Goal: Book appointment/travel/reservation

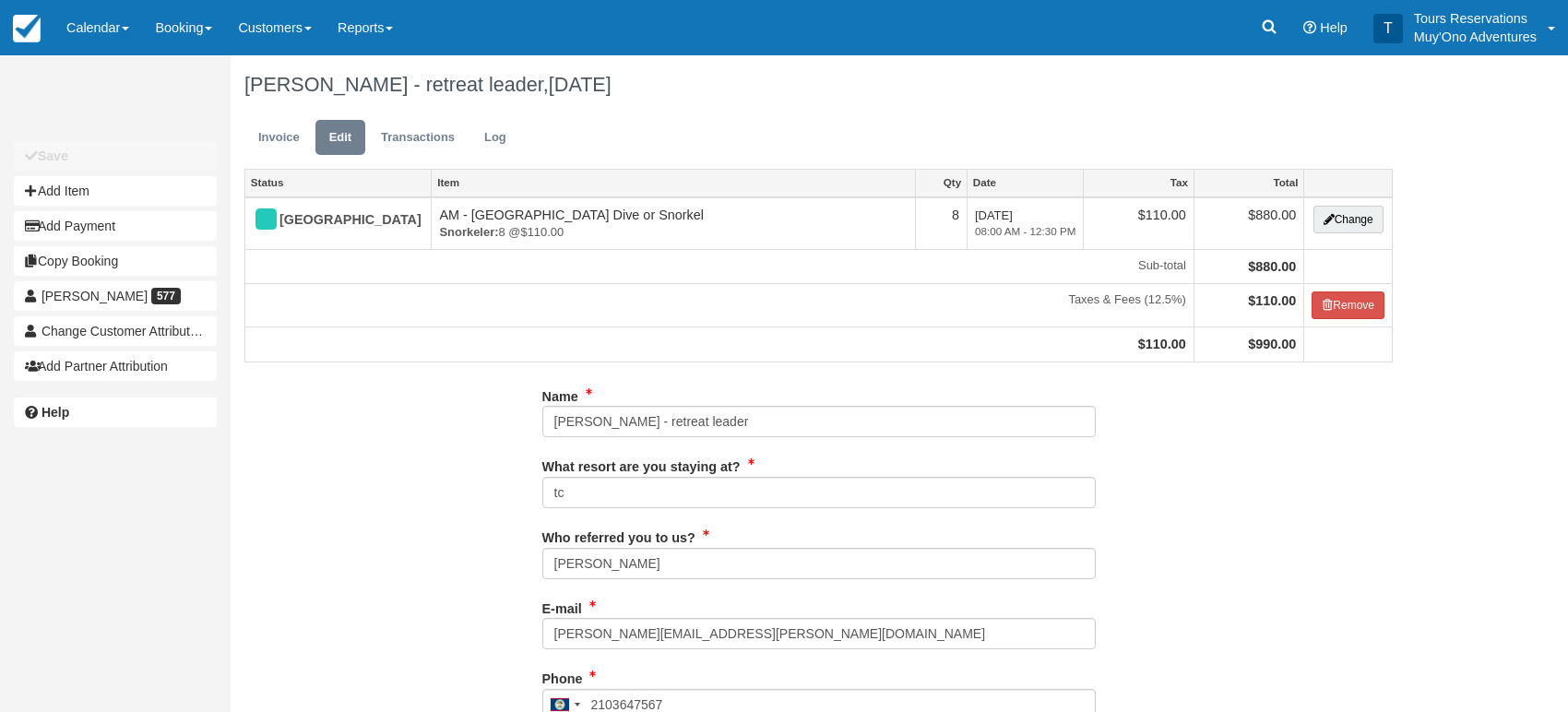
click at [96, 194] on button "Add Item" at bounding box center [116, 191] width 203 height 30
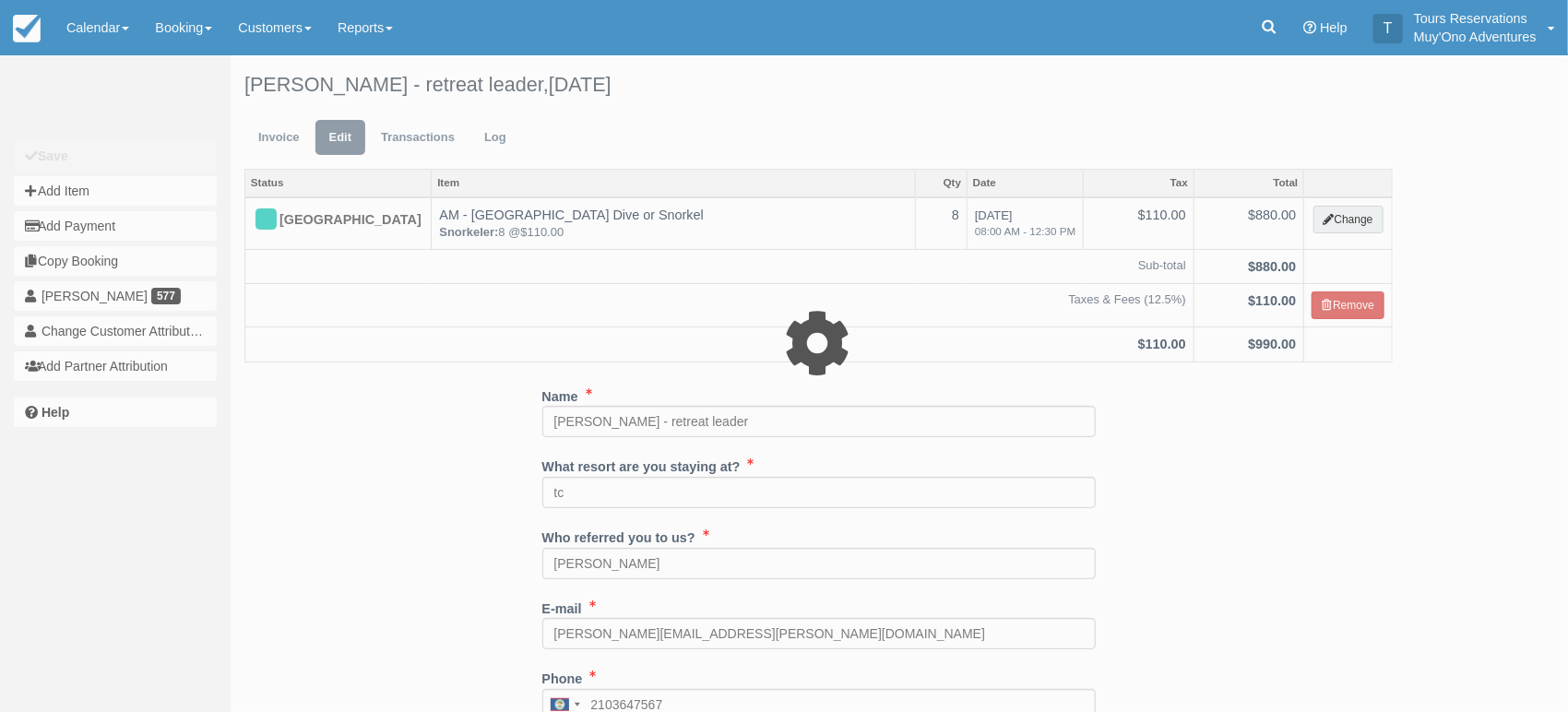
type input "0.00"
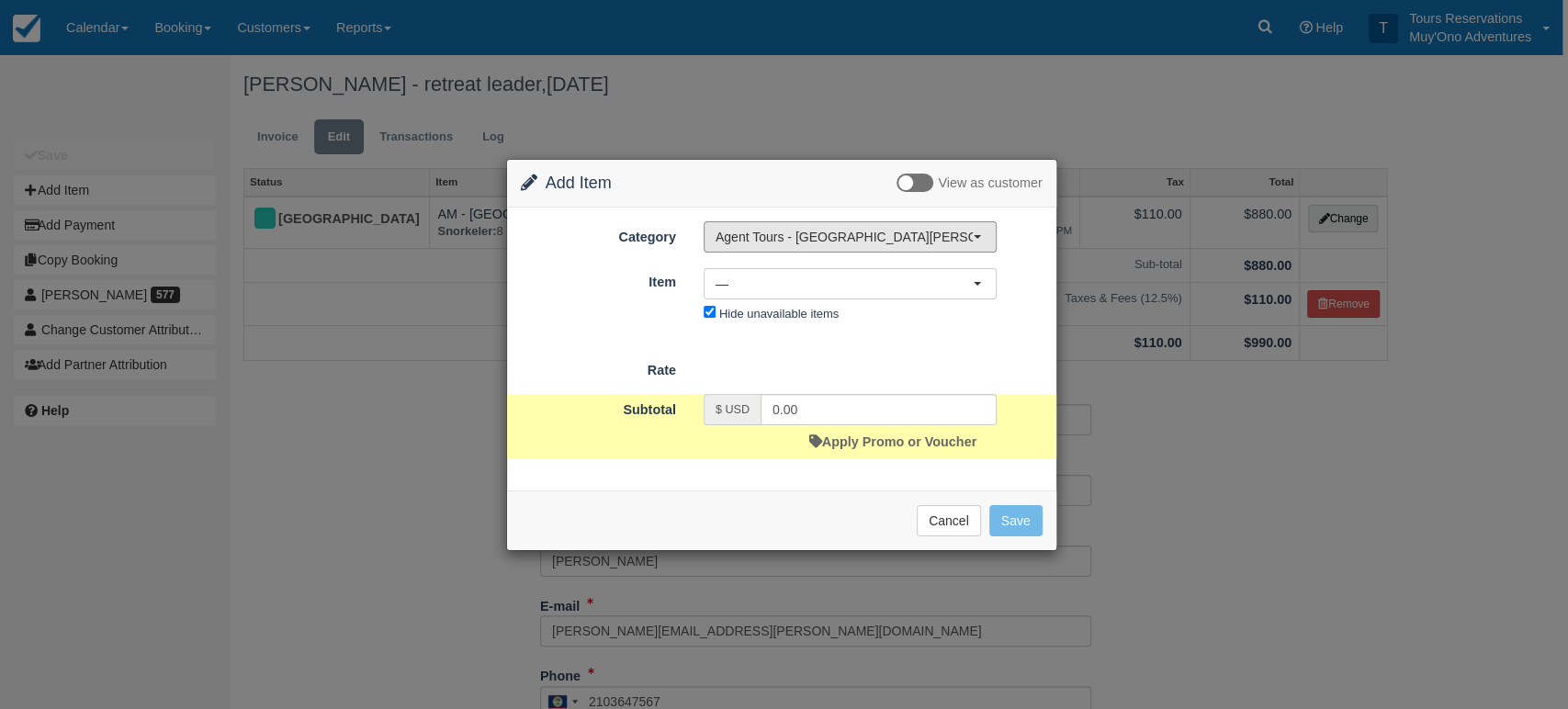
click at [779, 240] on span "Agent Tours - [GEOGRAPHIC_DATA][PERSON_NAME] Caulker/[GEOGRAPHIC_DATA] City Tou…" at bounding box center [843, 237] width 257 height 19
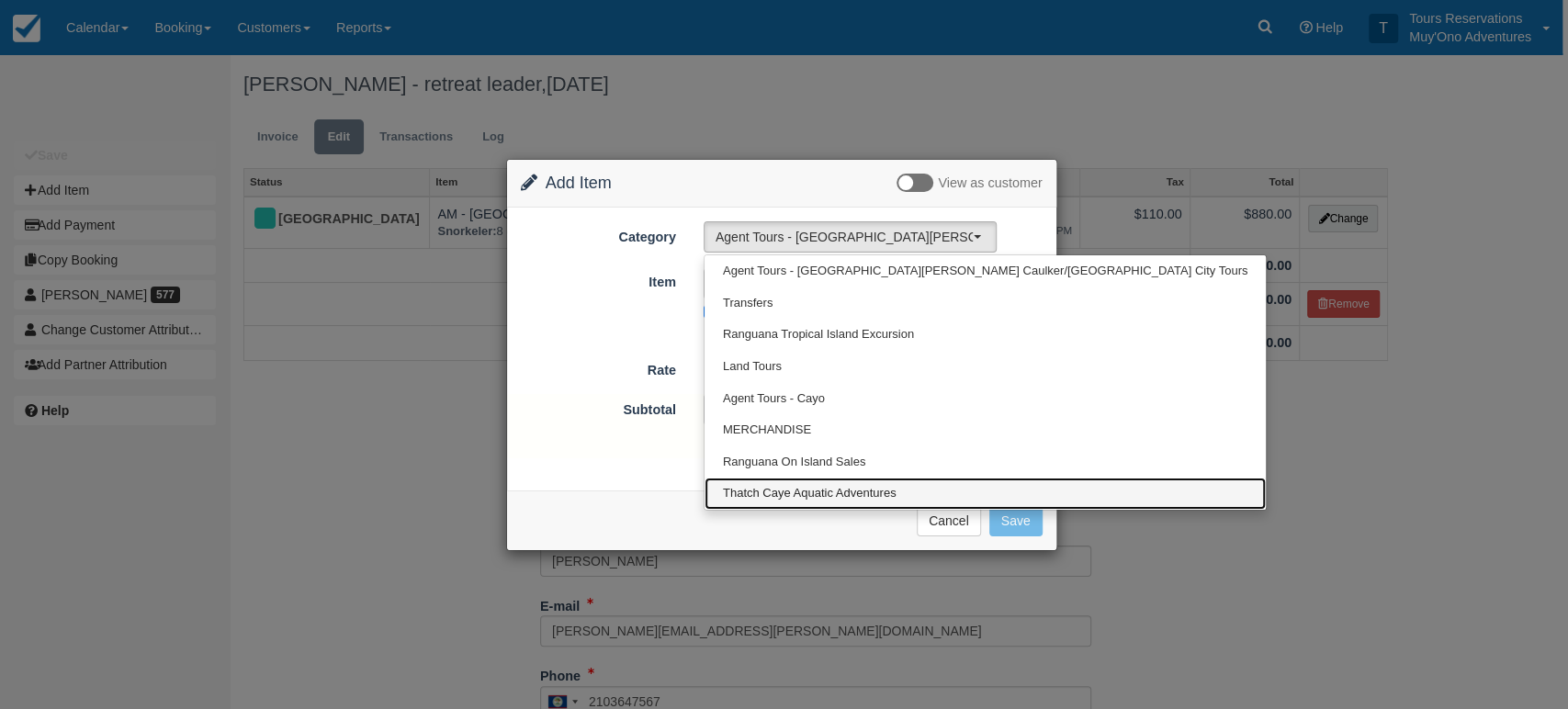
click at [785, 498] on span "Thatch Caye Aquatic Adventures" at bounding box center [809, 493] width 174 height 18
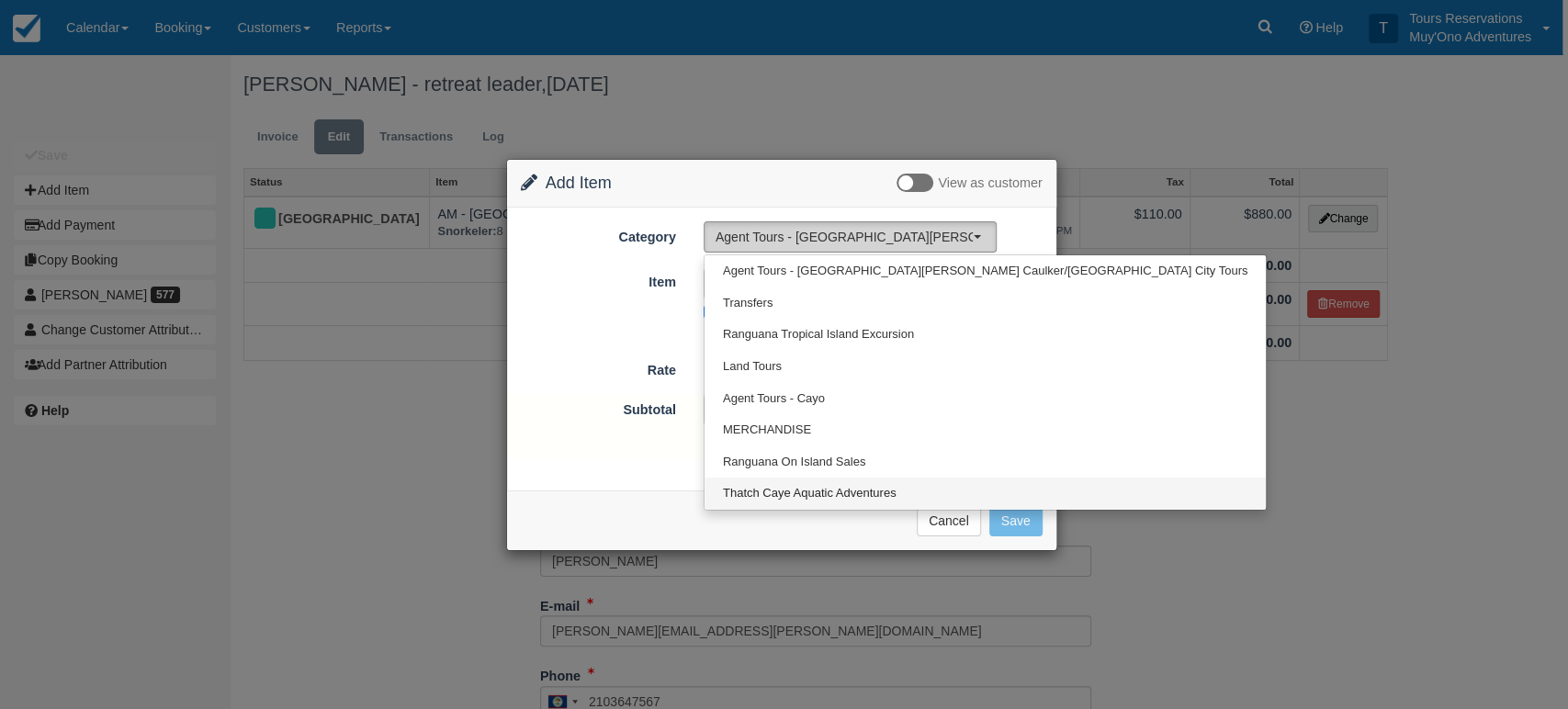
select select "64"
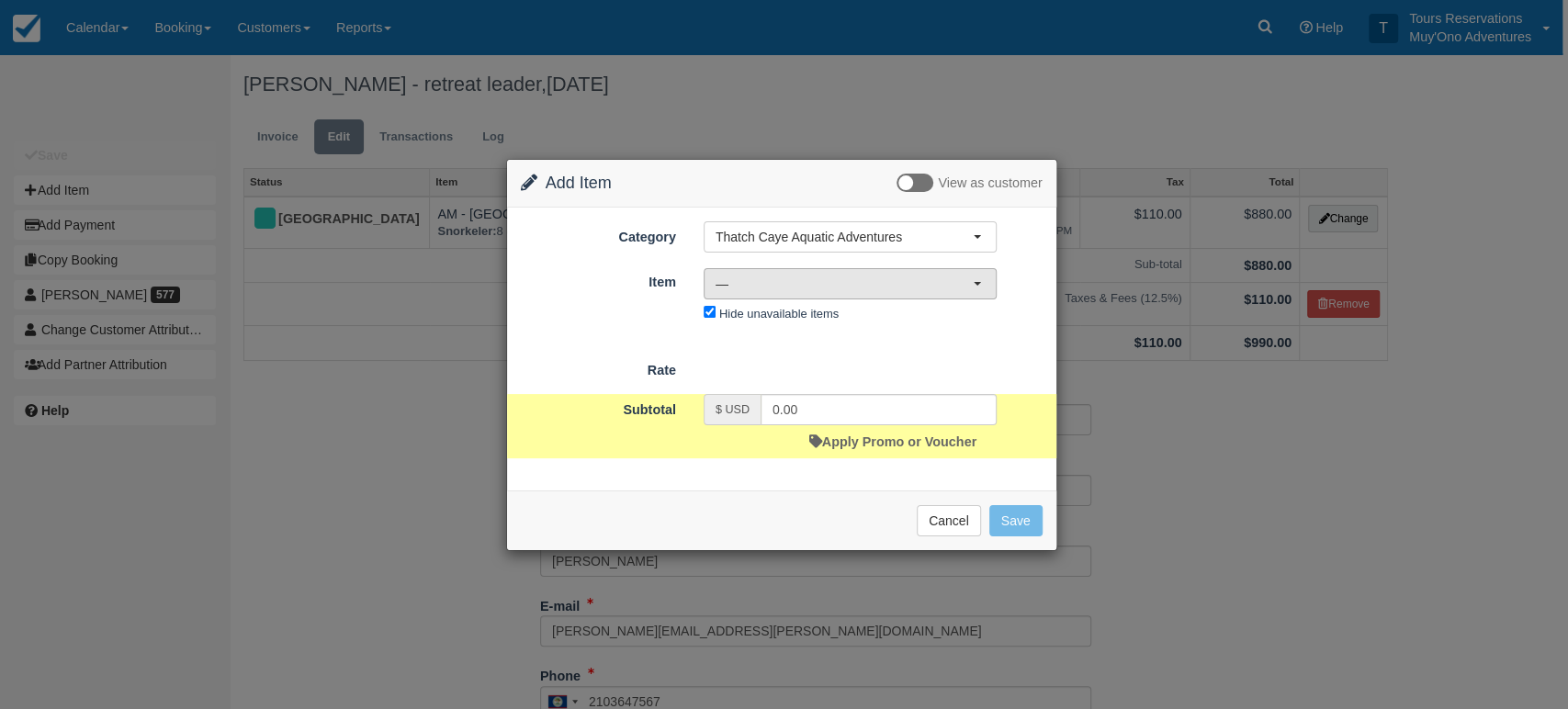
click at [775, 276] on span "—" at bounding box center [843, 284] width 257 height 19
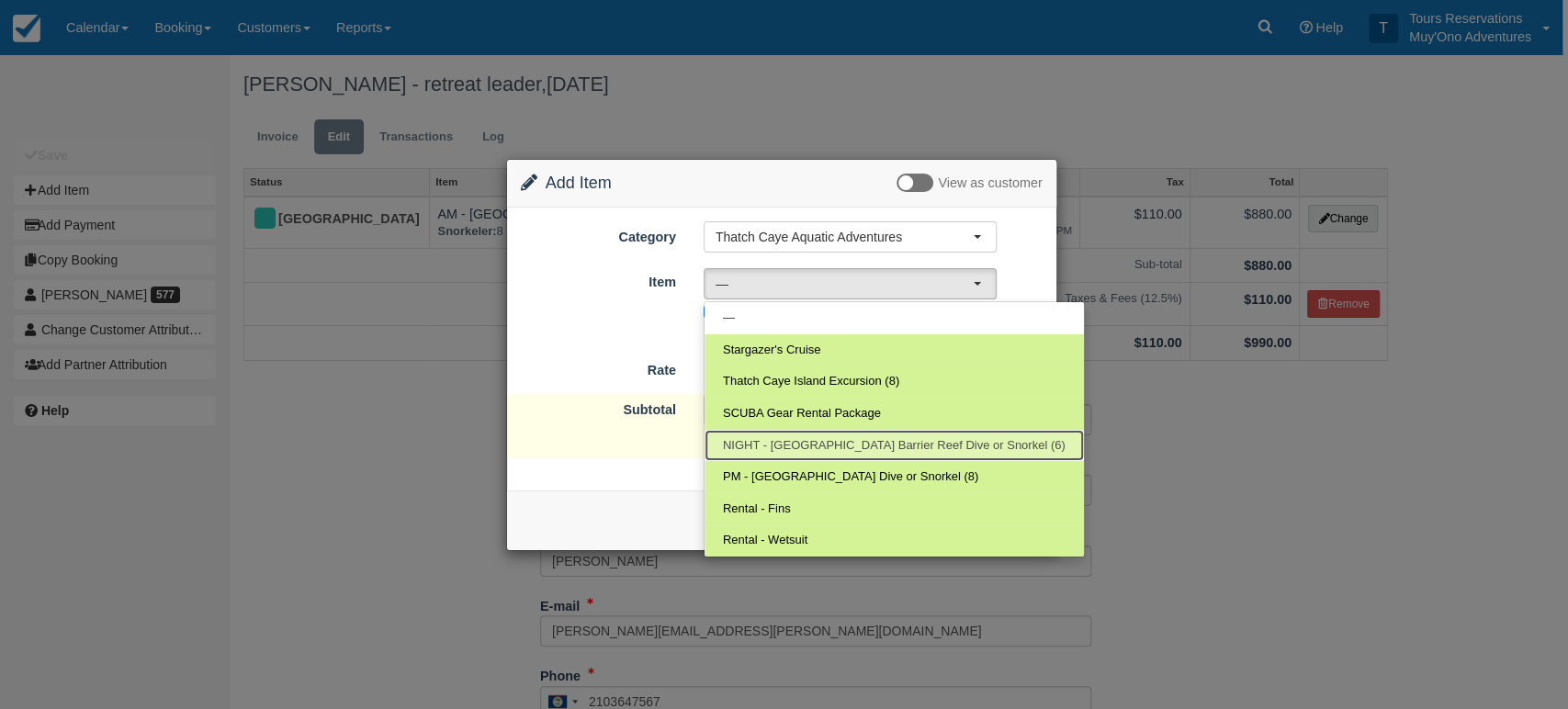
click at [754, 447] on span "NIGHT - [GEOGRAPHIC_DATA] Barrier Reef Dive or Snorkel (6)" at bounding box center [894, 446] width 343 height 18
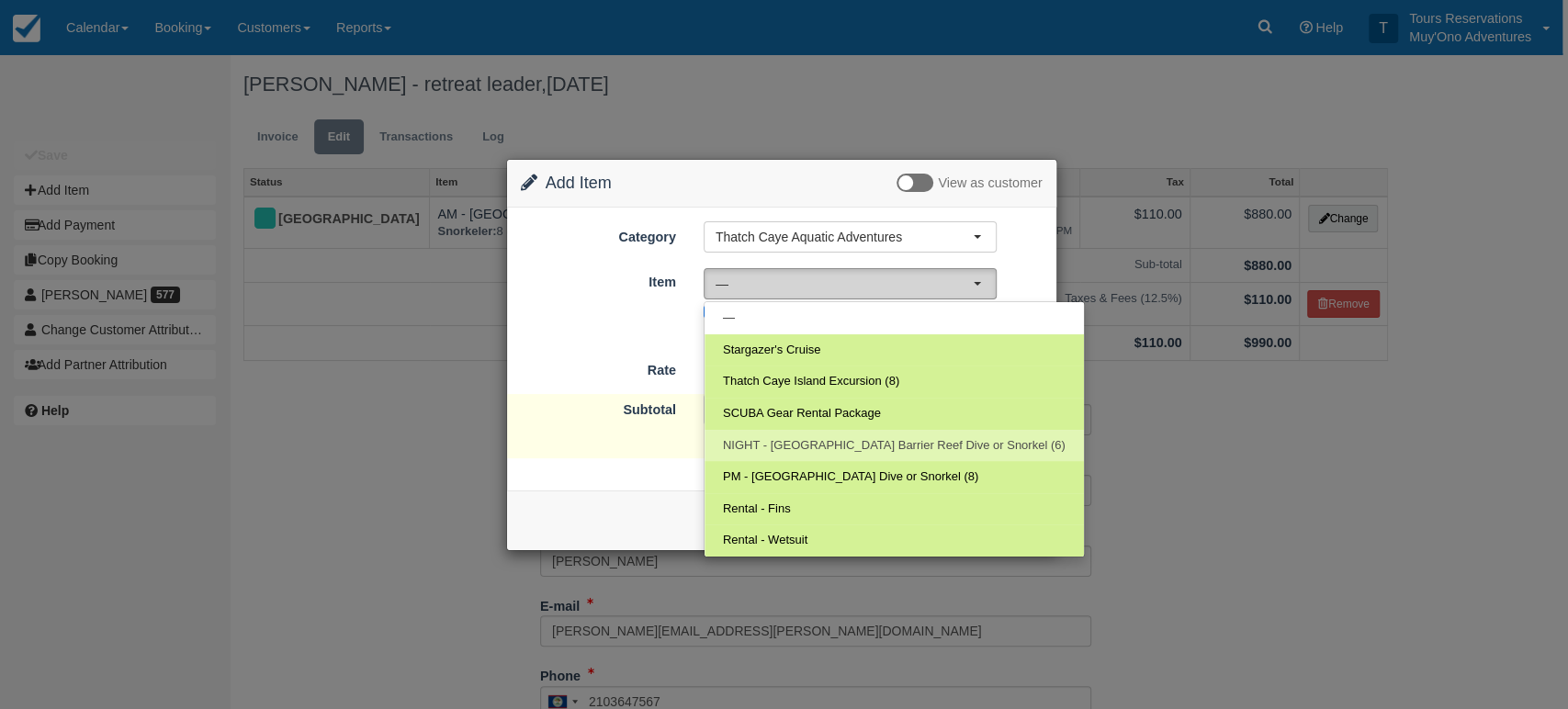
select select "297"
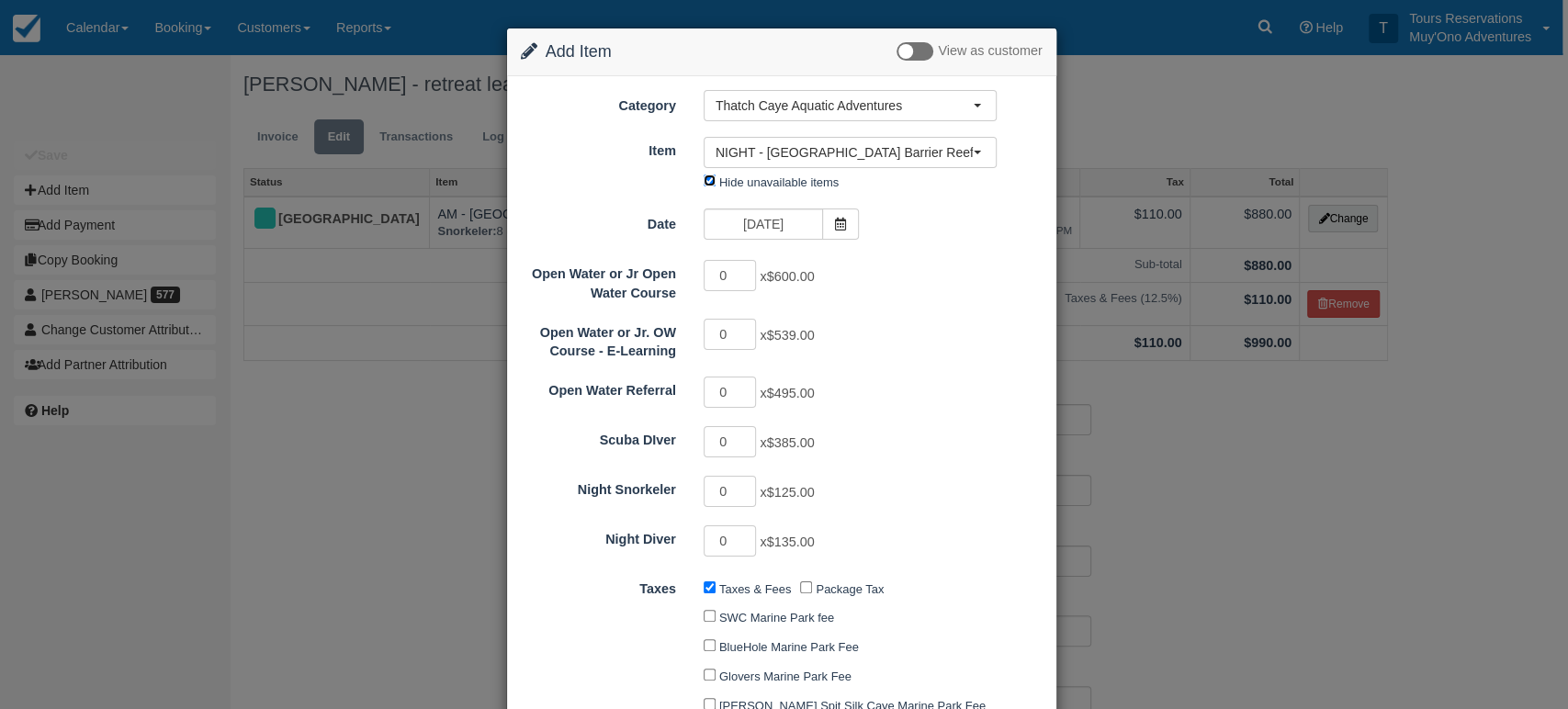
click at [705, 178] on input "Hide unavailable items" at bounding box center [709, 180] width 12 height 12
checkbox input "false"
click at [733, 216] on input "[DATE]" at bounding box center [763, 224] width 120 height 32
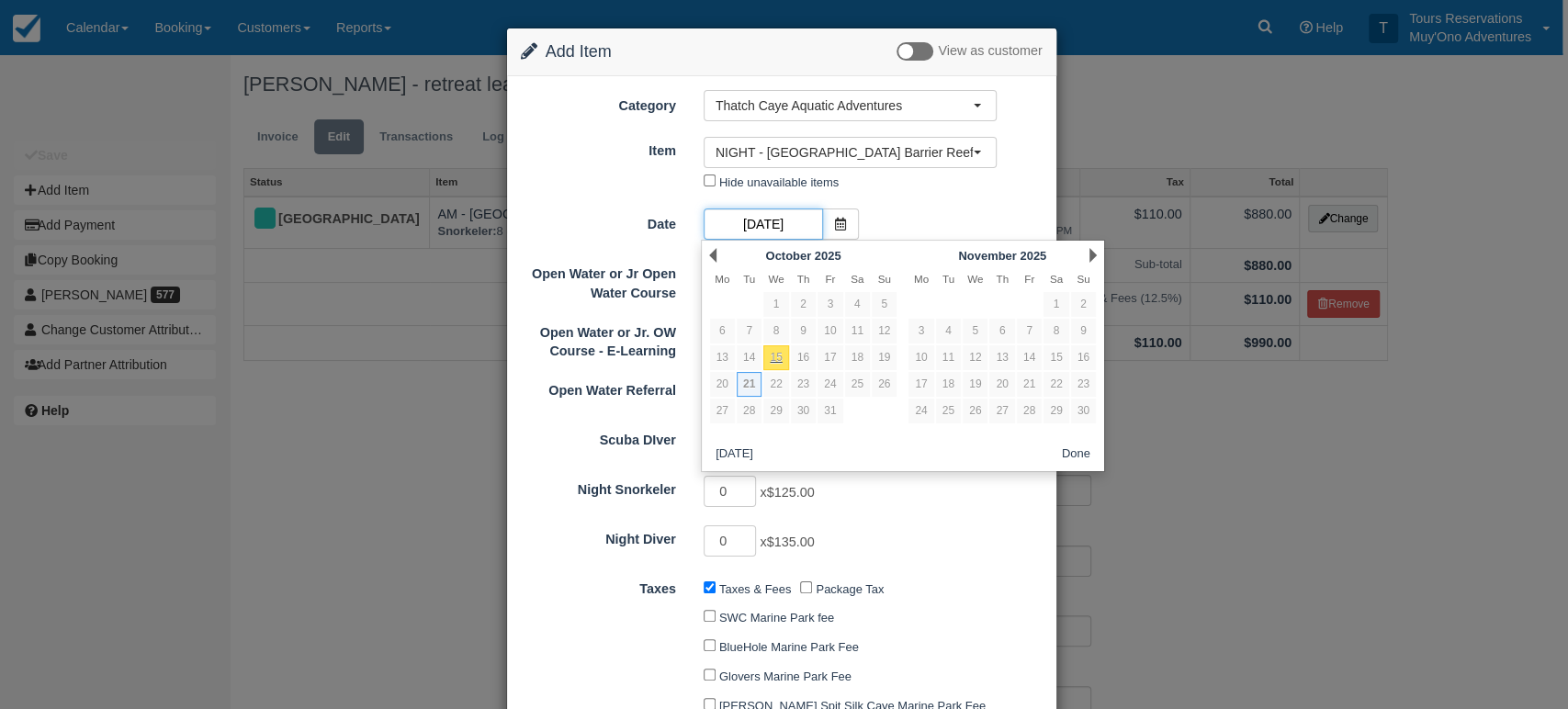
click at [750, 214] on input "[DATE]" at bounding box center [763, 224] width 120 height 32
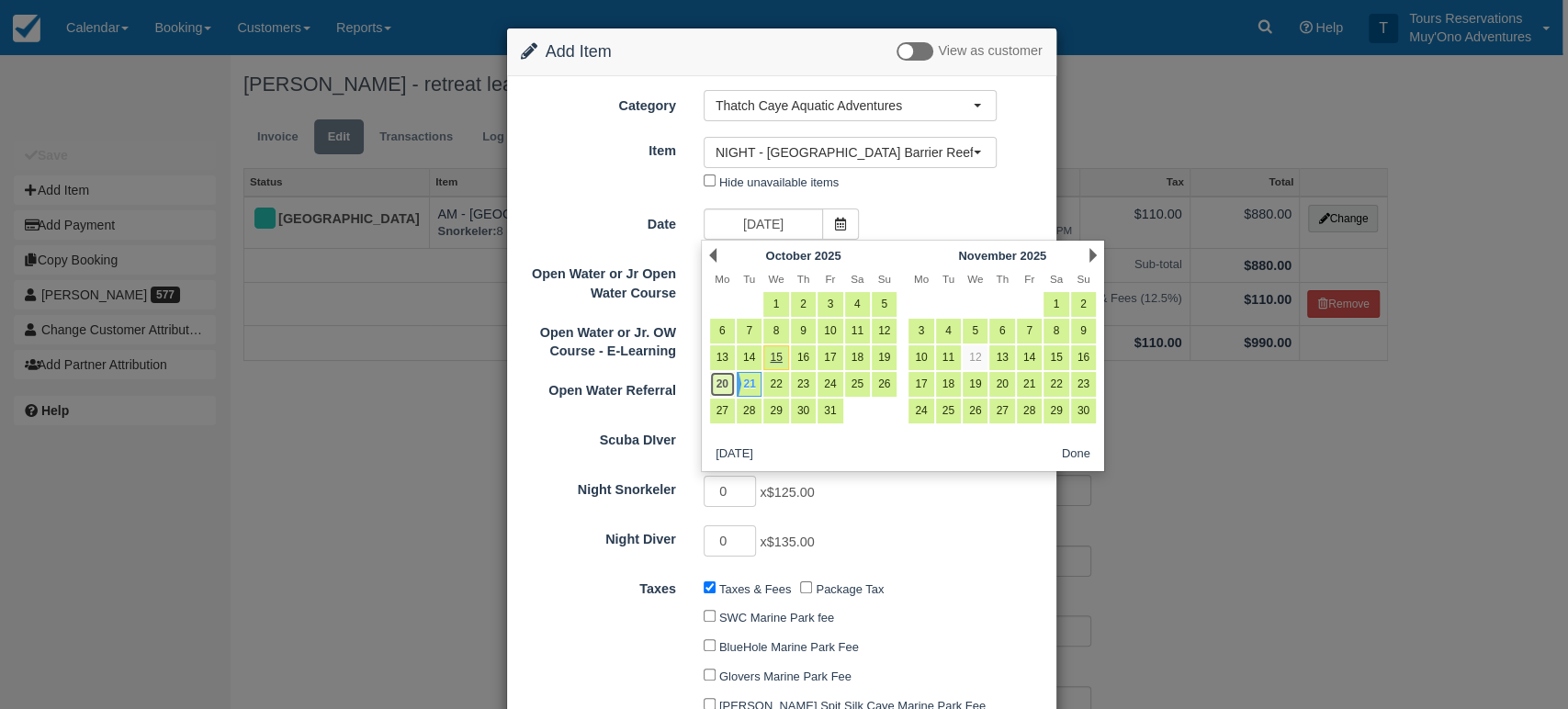
click at [723, 387] on link "20" at bounding box center [722, 384] width 25 height 25
type input "[DATE]"
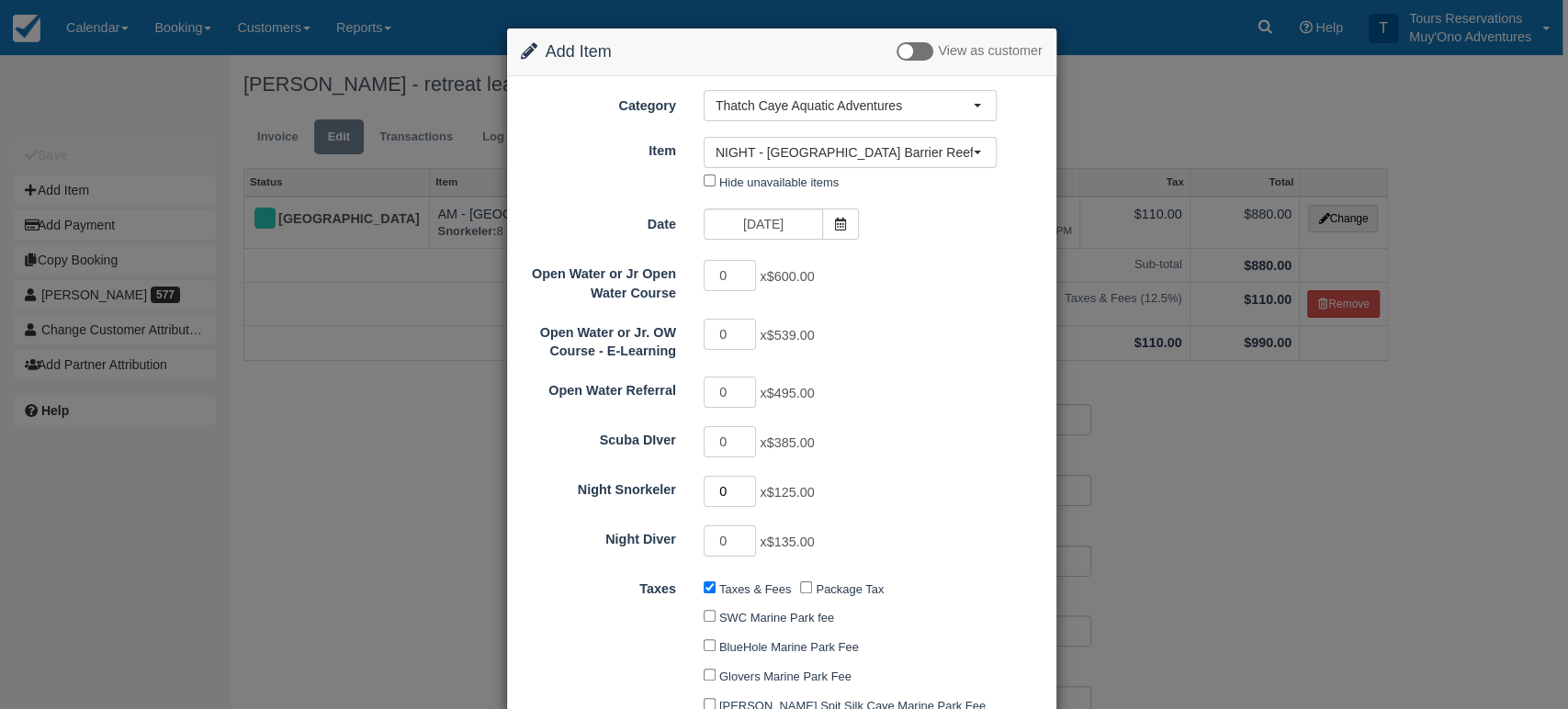
drag, startPoint x: 725, startPoint y: 489, endPoint x: 686, endPoint y: 487, distance: 39.1
click at [690, 487] on div "0 x $125.00" at bounding box center [850, 493] width 320 height 36
type input "8"
click at [1015, 414] on div "Open Water or Jr Open Water Course 0 x $600.00 Open Water or Jr. OW Course - E-…" at bounding box center [782, 408] width 522 height 300
type input "1000.00"
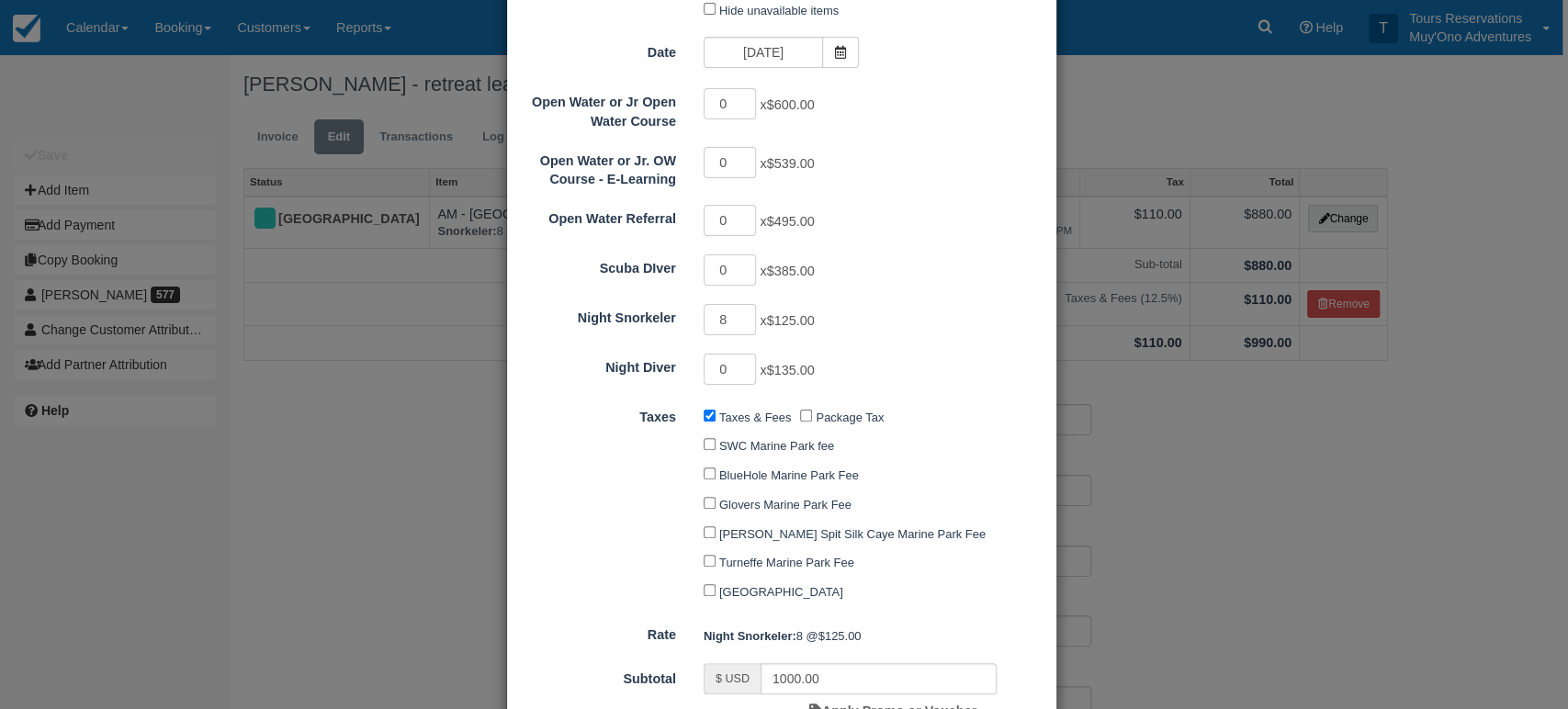
scroll to position [70, 0]
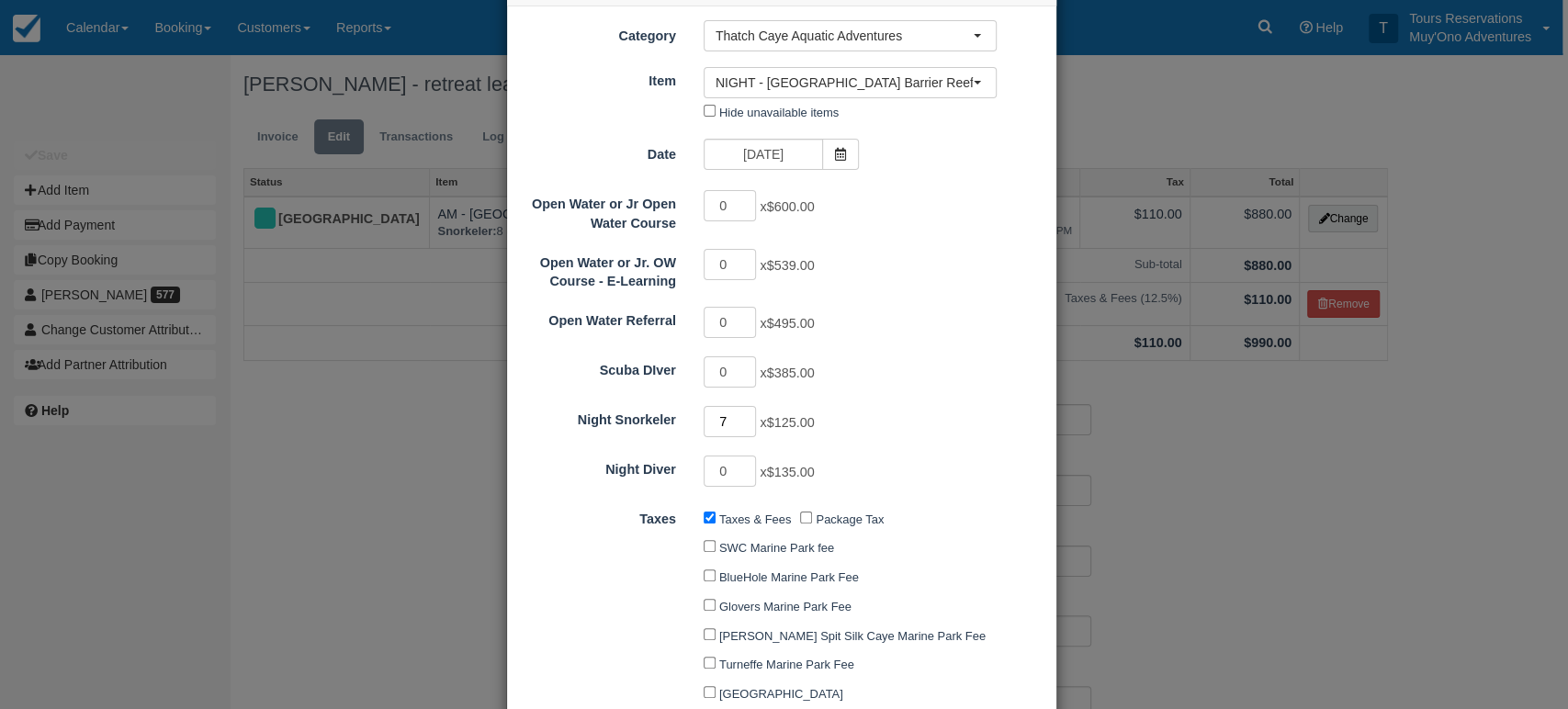
click at [743, 422] on input "7" at bounding box center [729, 422] width 53 height 32
type input "6"
click at [743, 422] on input "6" at bounding box center [729, 422] width 53 height 32
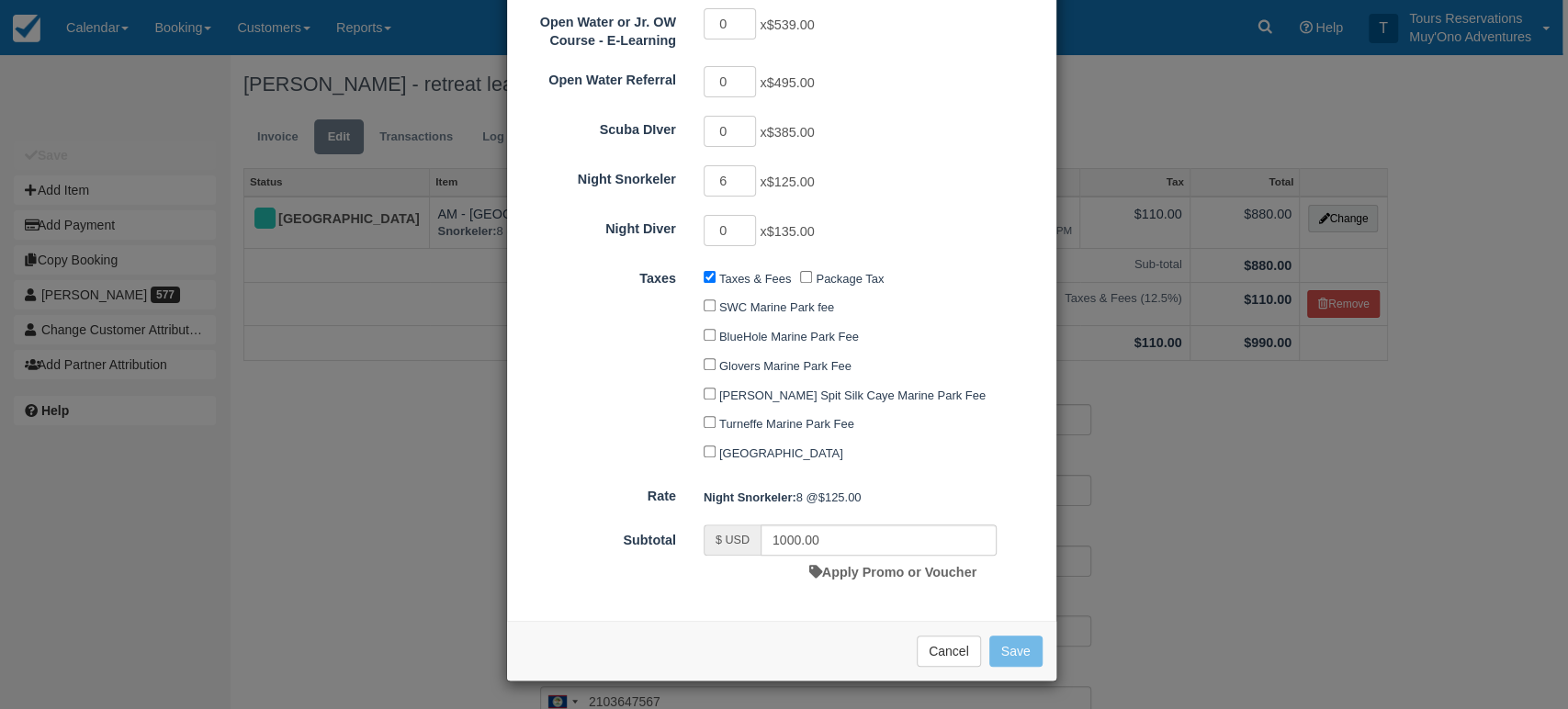
type input "750.00"
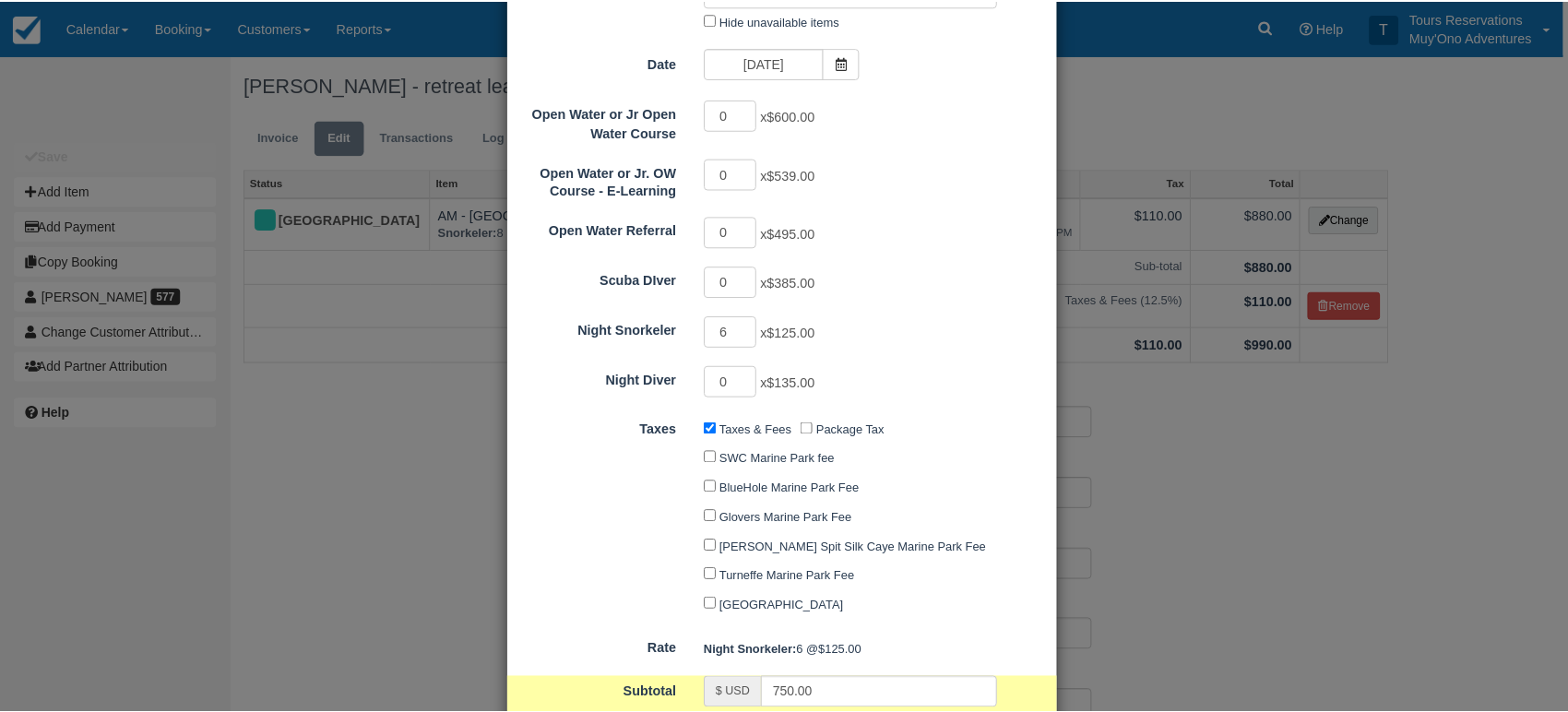
scroll to position [0, 0]
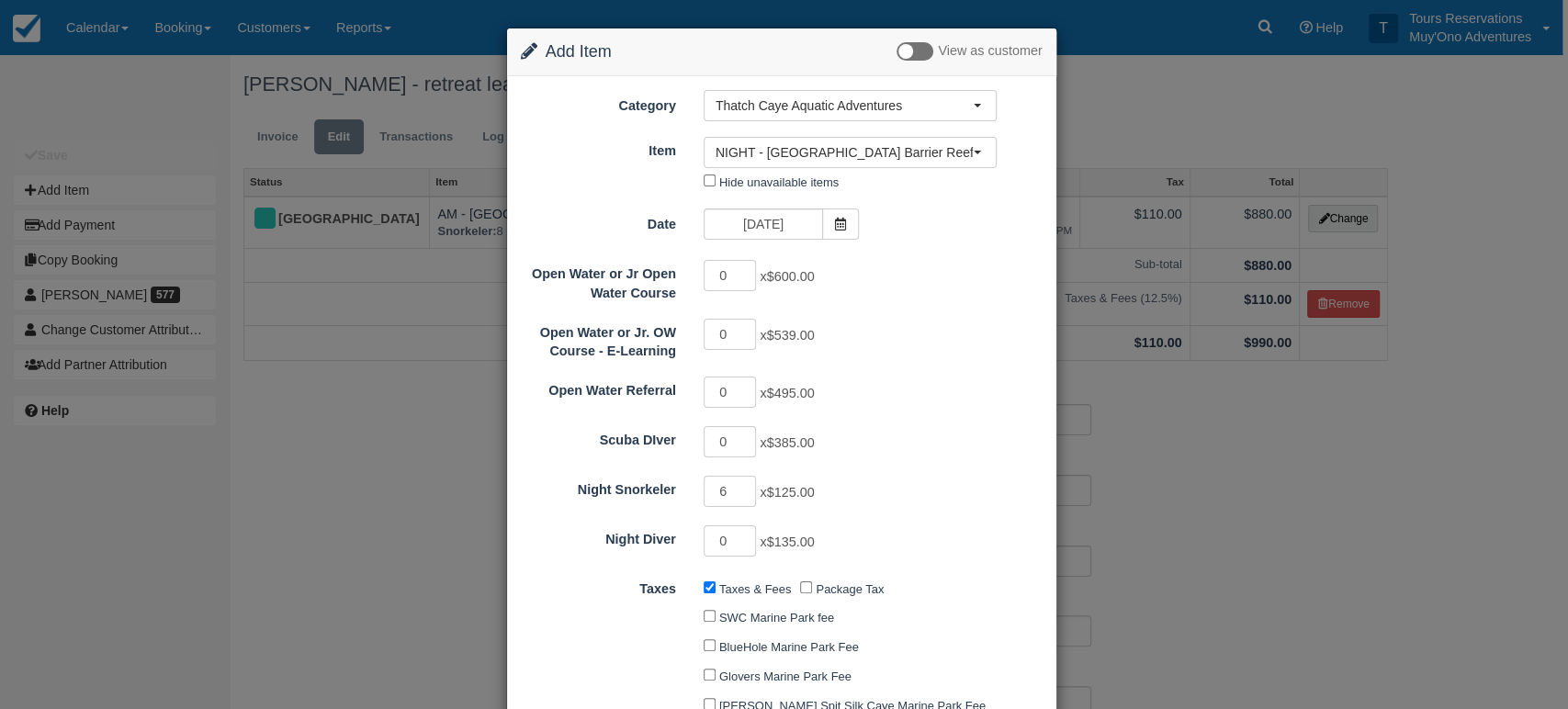
click at [1126, 468] on div "Change Item Add Item View as customer Category Thatch Caye Aquatic Adventures A…" at bounding box center [784, 354] width 1568 height 709
